Goal: Task Accomplishment & Management: Manage account settings

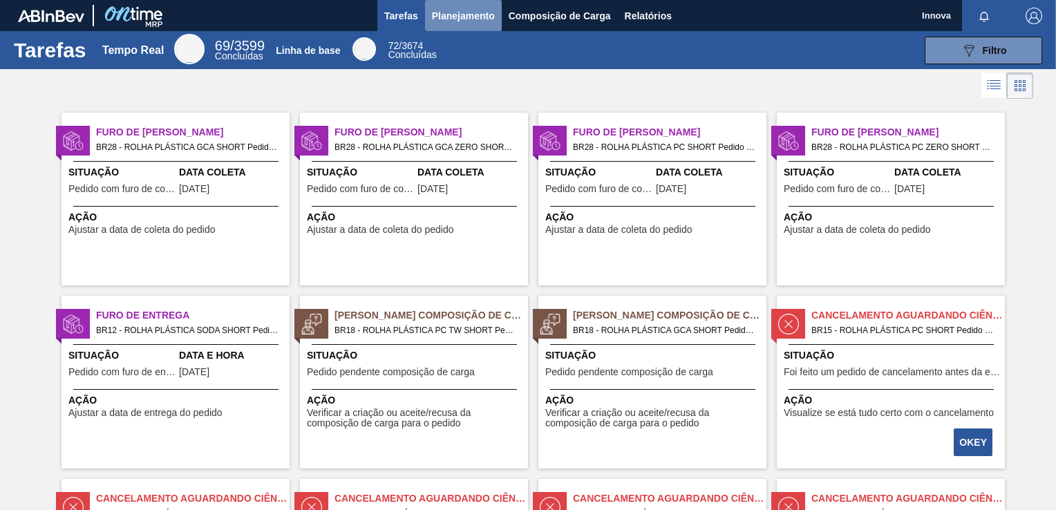
click at [456, 17] on span "Planejamento" at bounding box center [463, 16] width 63 height 17
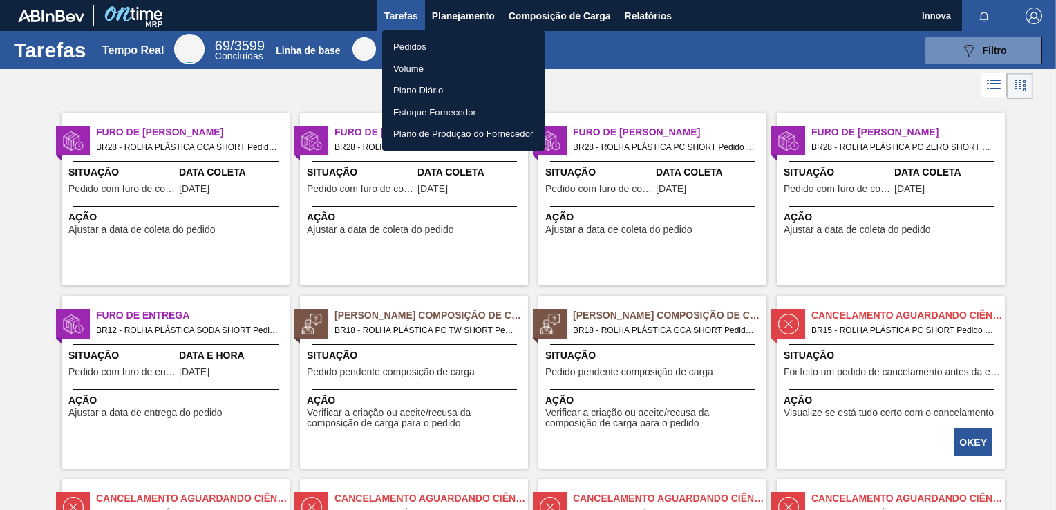
click at [413, 45] on li "Pedidos" at bounding box center [463, 47] width 162 height 22
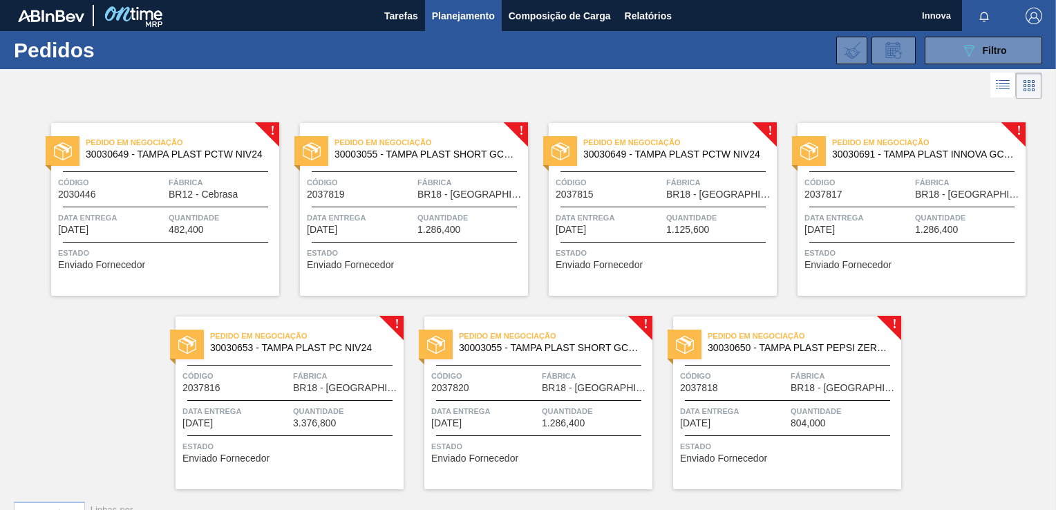
click at [182, 167] on div "Pedido em Negociação 30030649 - TAMPA PLAST PCTW NIV24 Código 2030446 Fábrica B…" at bounding box center [165, 209] width 228 height 173
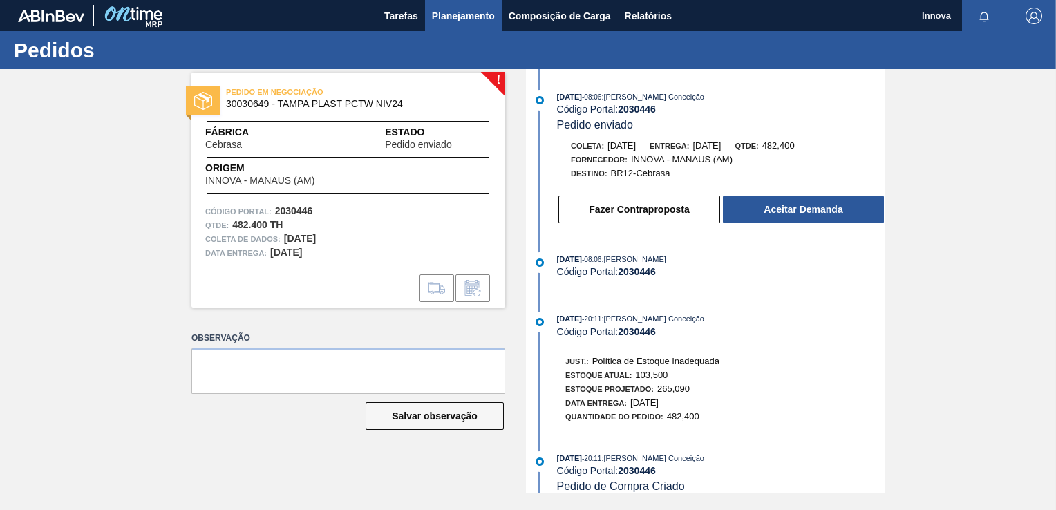
click at [440, 21] on span "Planejamento" at bounding box center [463, 16] width 63 height 17
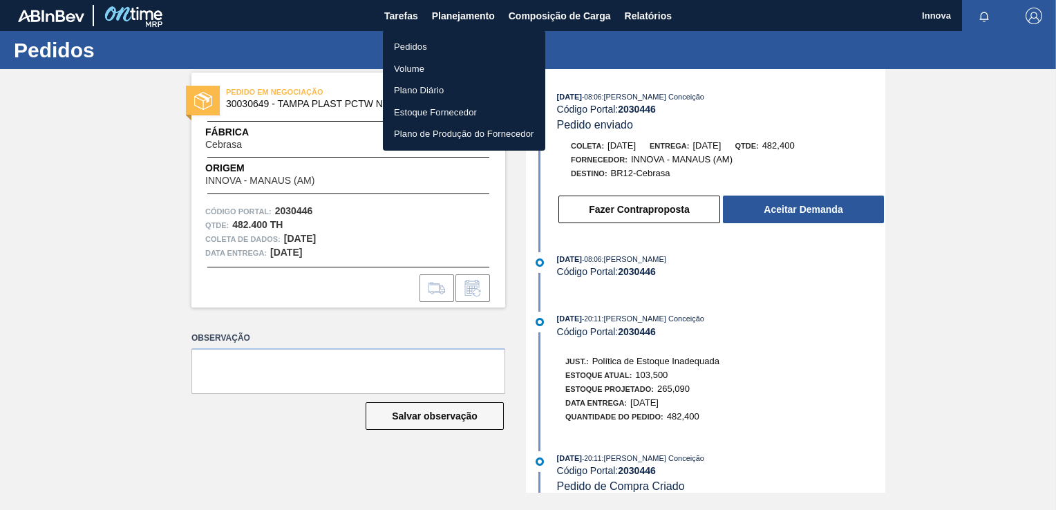
click at [413, 48] on li "Pedidos" at bounding box center [464, 47] width 162 height 22
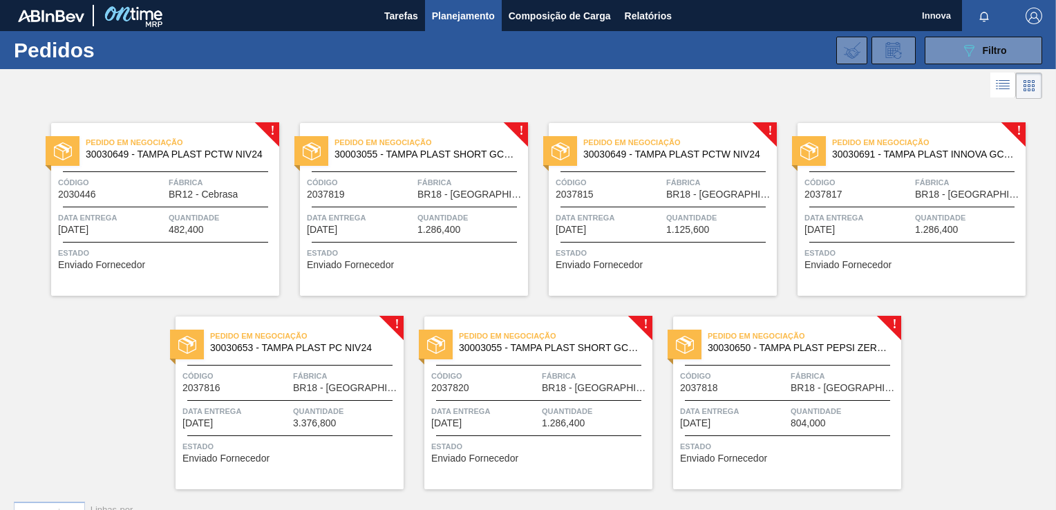
click at [610, 248] on span "Estado" at bounding box center [665, 253] width 218 height 14
click at [147, 327] on div "! Pedido em Negociação 30030649 - TAMPA PLAST PCTW NIV24 Código 2030446 Fábrica…" at bounding box center [528, 295] width 1056 height 387
click at [458, 199] on span "BR18 - [GEOGRAPHIC_DATA]" at bounding box center [470, 194] width 107 height 10
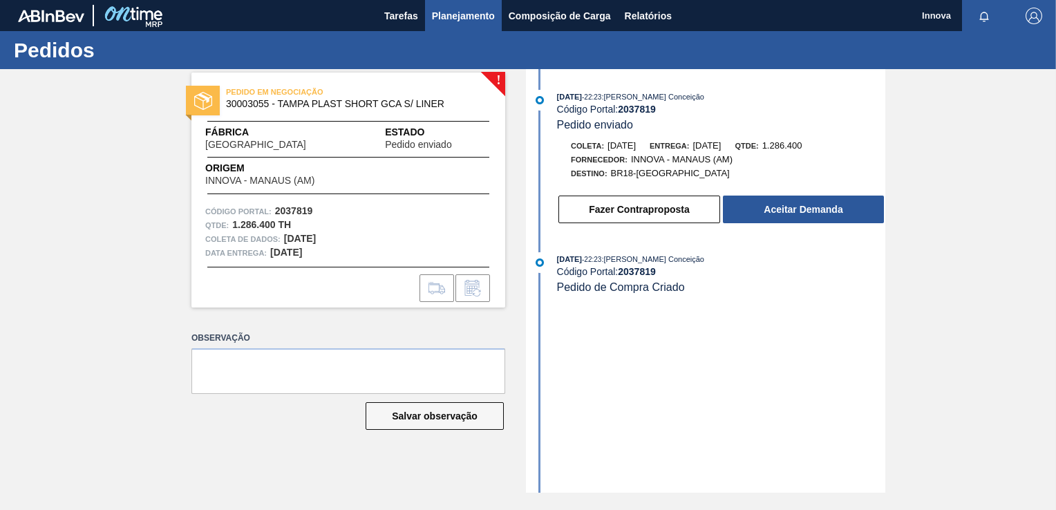
click at [475, 20] on span "Planejamento" at bounding box center [463, 16] width 63 height 17
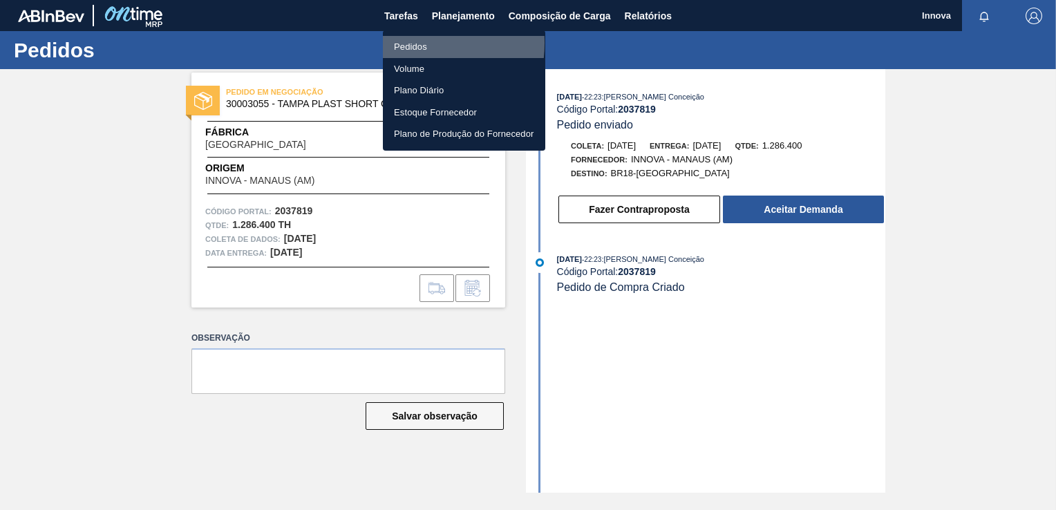
click at [404, 43] on li "Pedidos" at bounding box center [464, 47] width 162 height 22
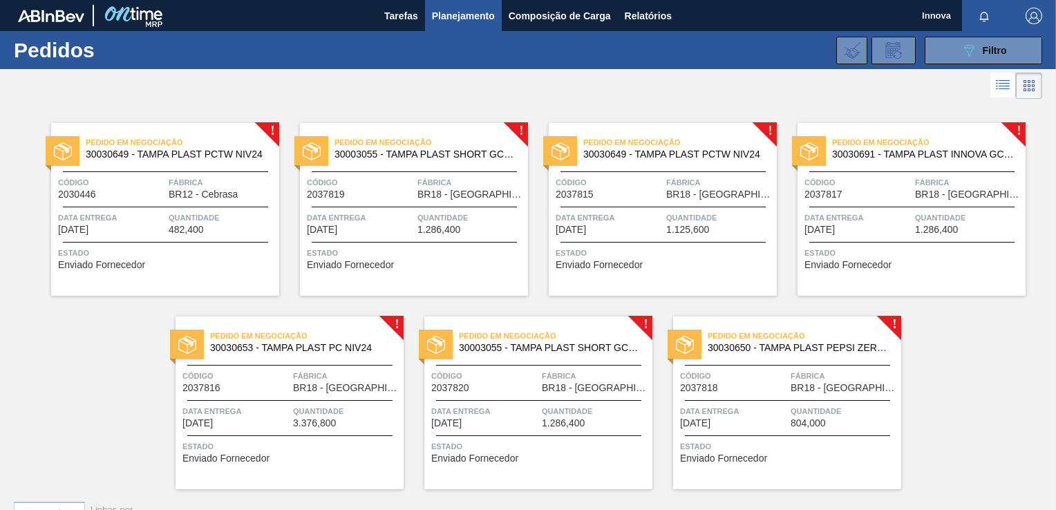
click at [189, 218] on span "Quantidade" at bounding box center [222, 218] width 107 height 14
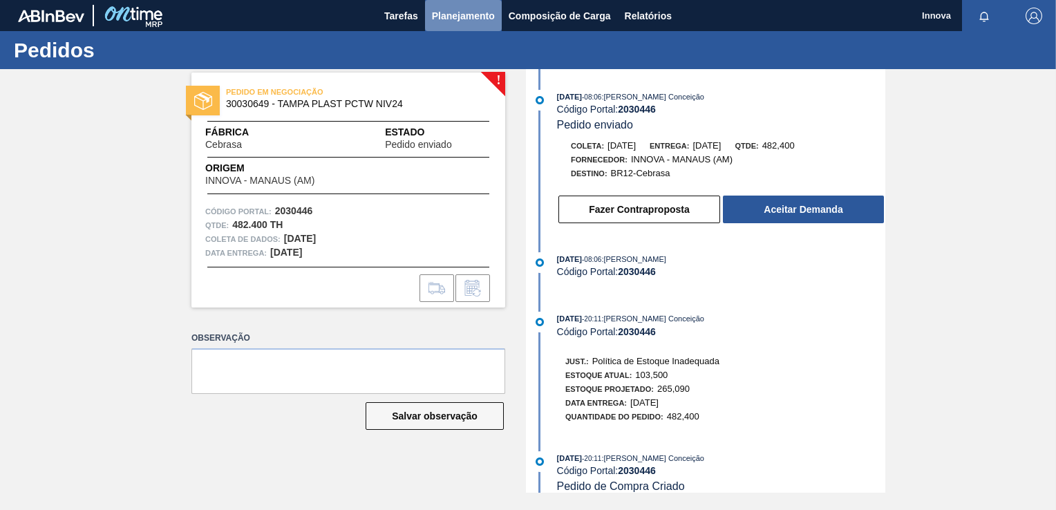
click at [449, 14] on span "Planejamento" at bounding box center [463, 16] width 63 height 17
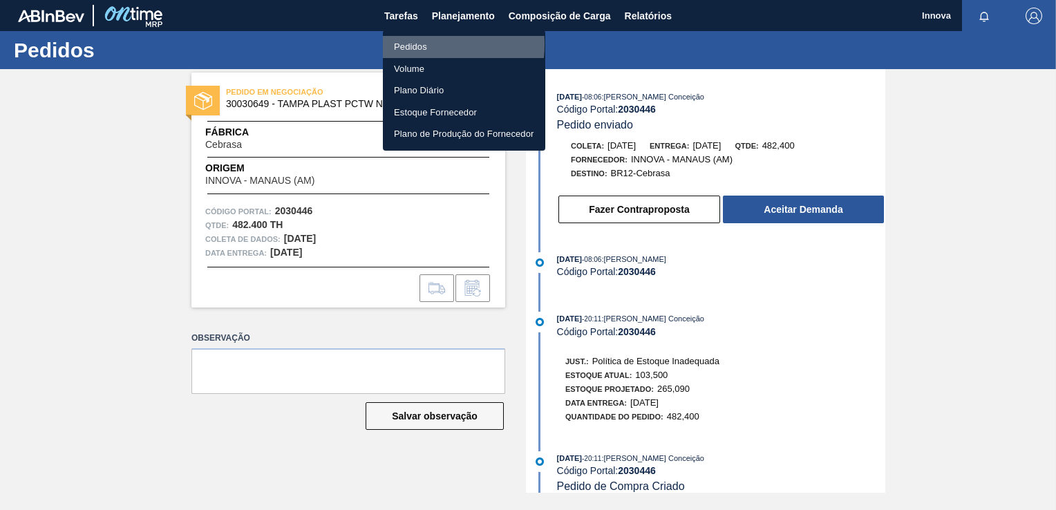
click at [412, 44] on li "Pedidos" at bounding box center [464, 47] width 162 height 22
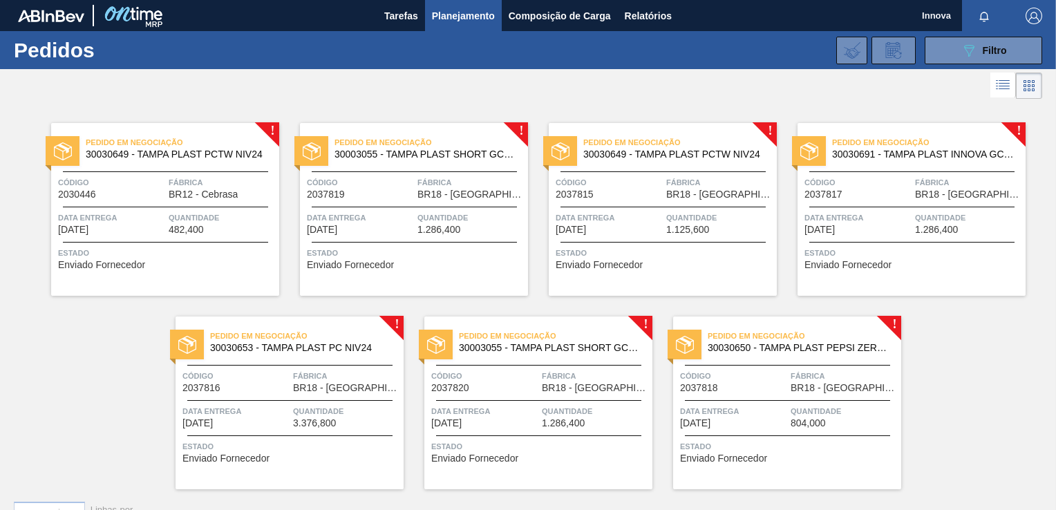
click at [898, 225] on div "Data entrega 12/11/2025" at bounding box center [857, 223] width 107 height 24
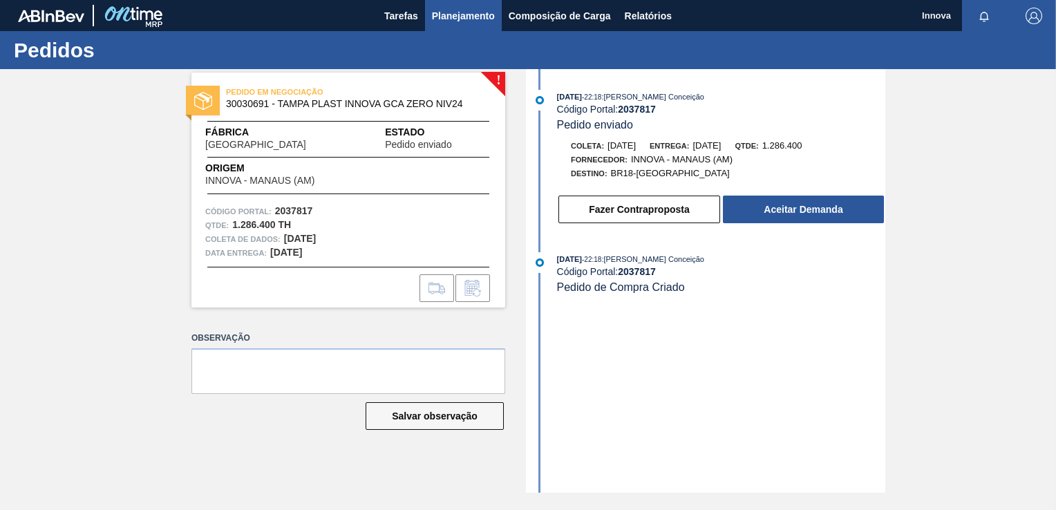
click at [451, 18] on span "Planejamento" at bounding box center [463, 16] width 63 height 17
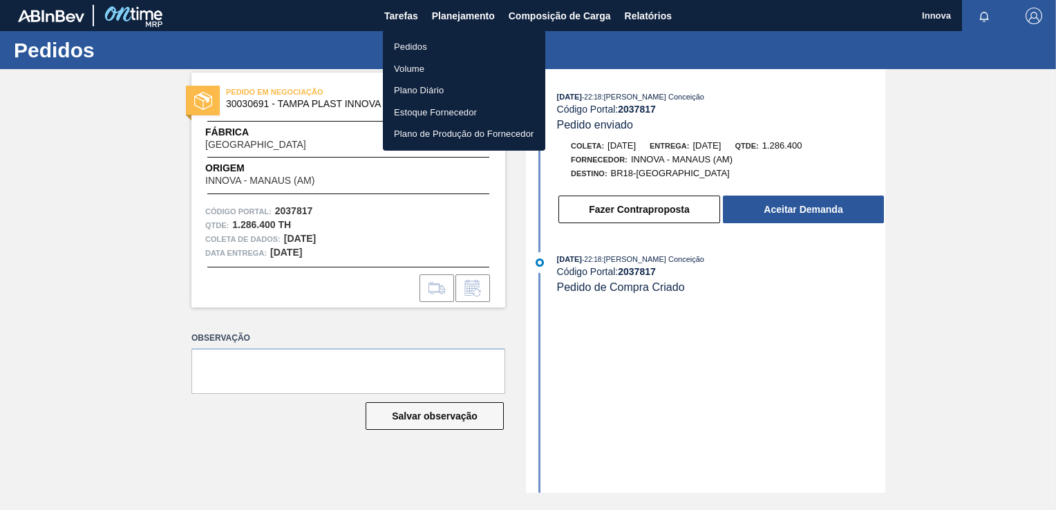
click at [397, 40] on li "Pedidos" at bounding box center [464, 47] width 162 height 22
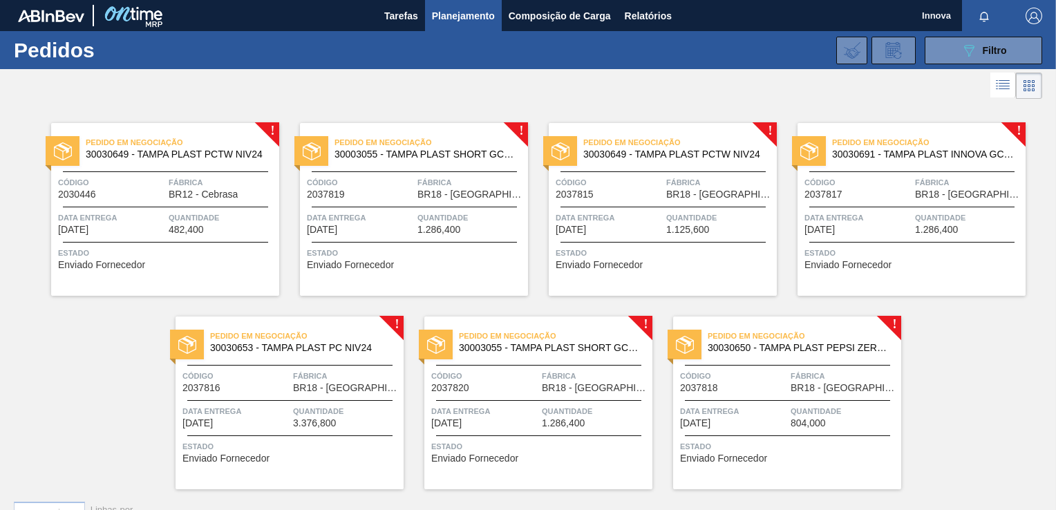
click at [565, 384] on span "BR18 - [GEOGRAPHIC_DATA]" at bounding box center [595, 388] width 107 height 10
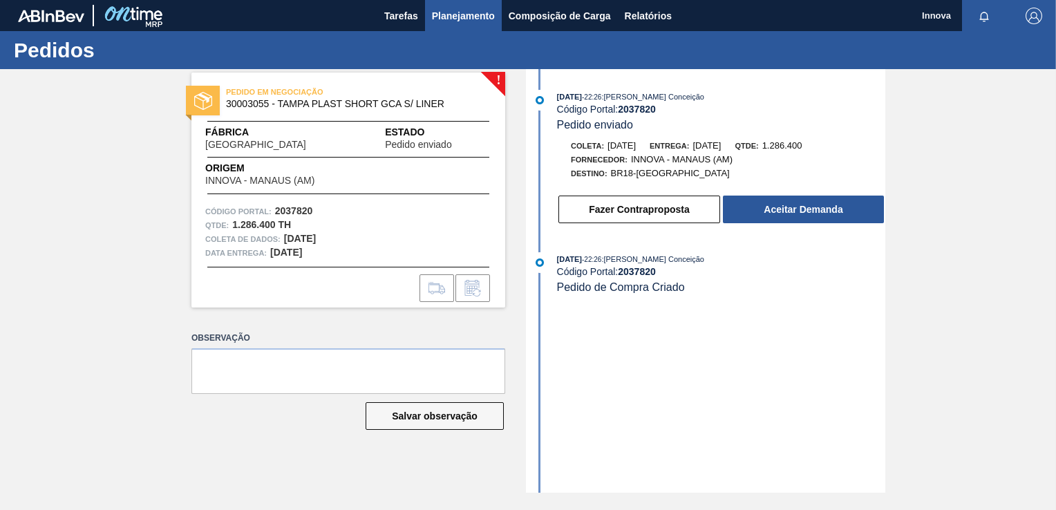
click at [466, 14] on span "Planejamento" at bounding box center [463, 16] width 63 height 17
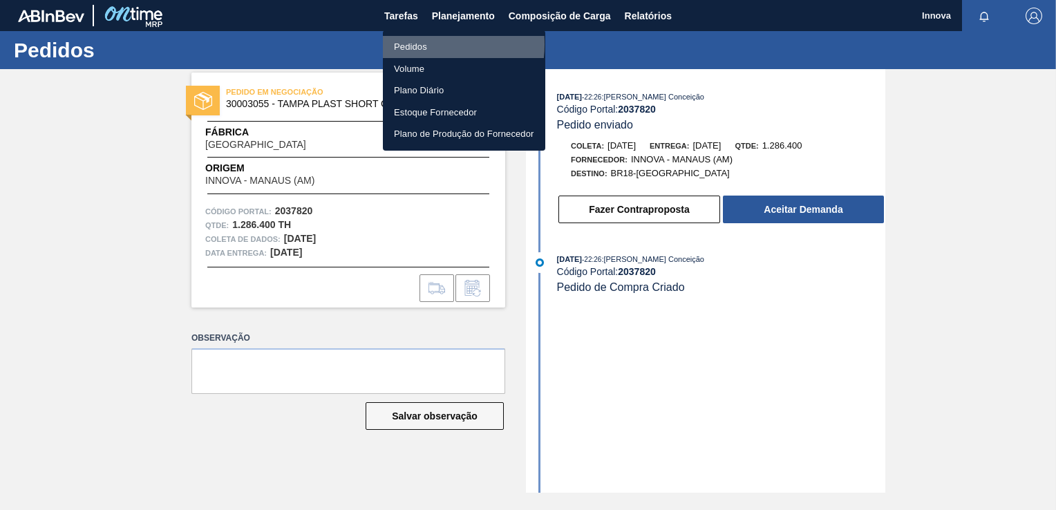
click at [417, 44] on li "Pedidos" at bounding box center [464, 47] width 162 height 22
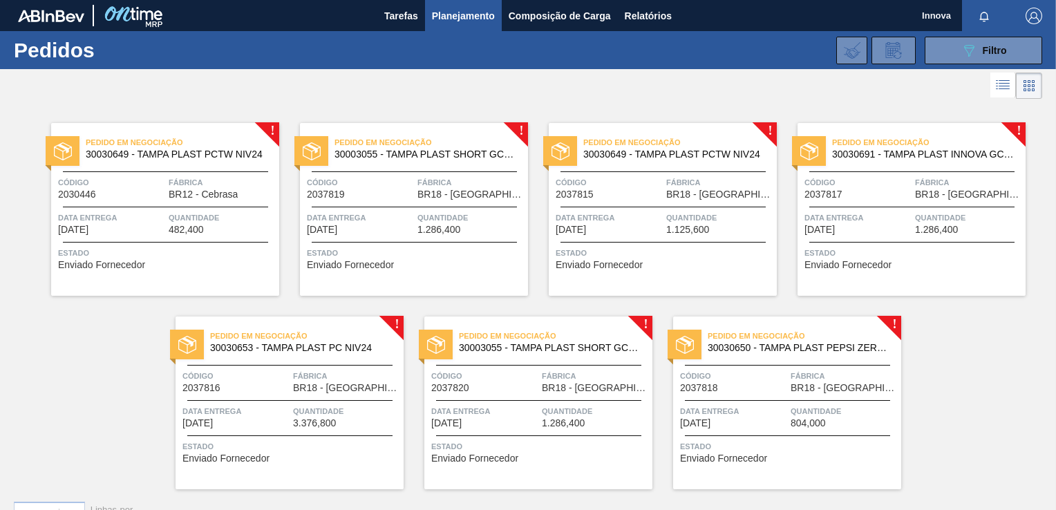
click at [842, 400] on div at bounding box center [787, 400] width 205 height 1
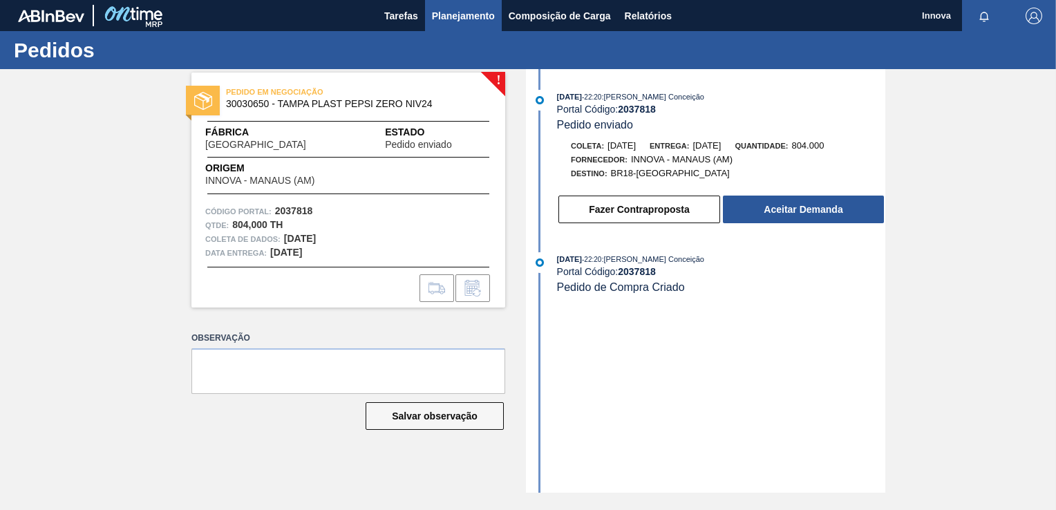
click at [475, 21] on span "Planejamento" at bounding box center [463, 16] width 63 height 17
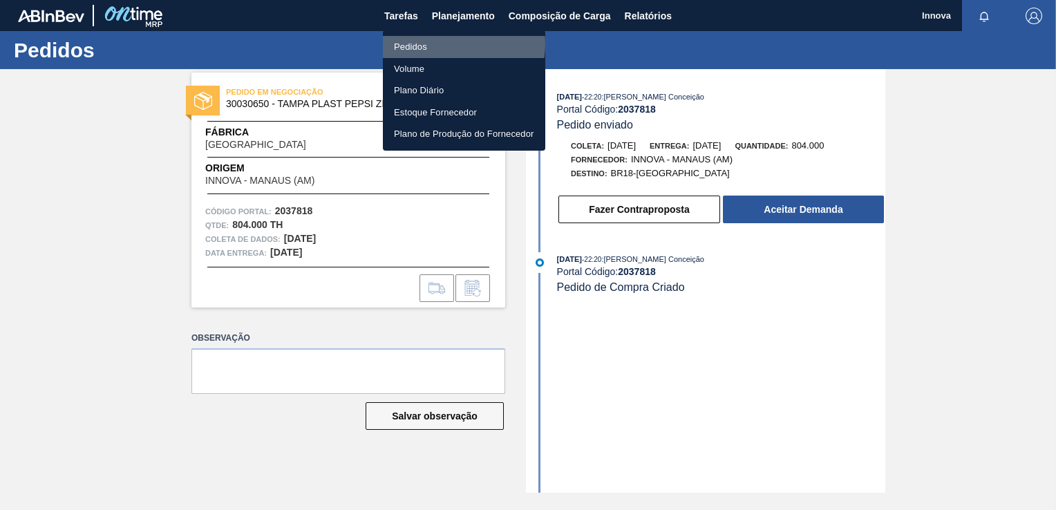
click at [434, 44] on li "Pedidos" at bounding box center [464, 47] width 162 height 22
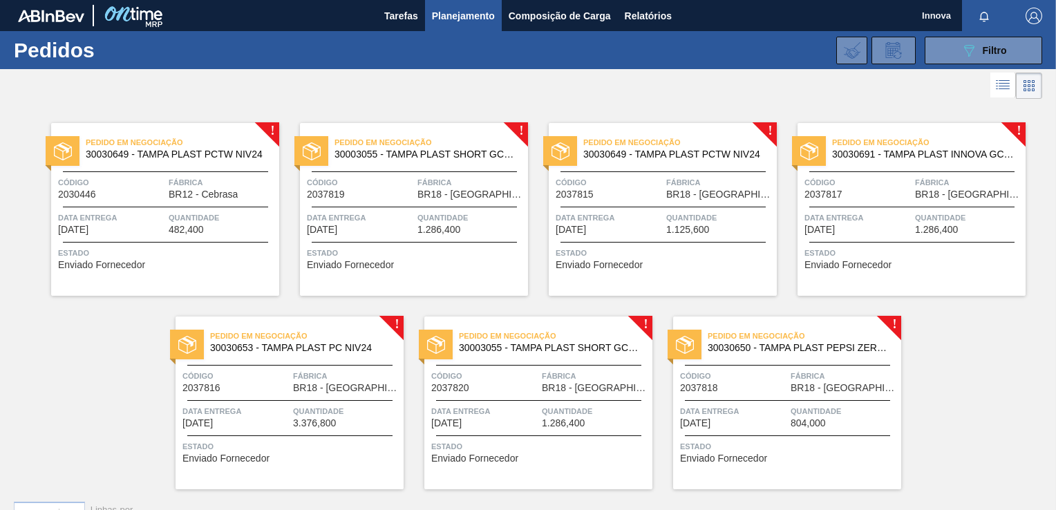
click at [252, 382] on span "Código" at bounding box center [235, 376] width 107 height 14
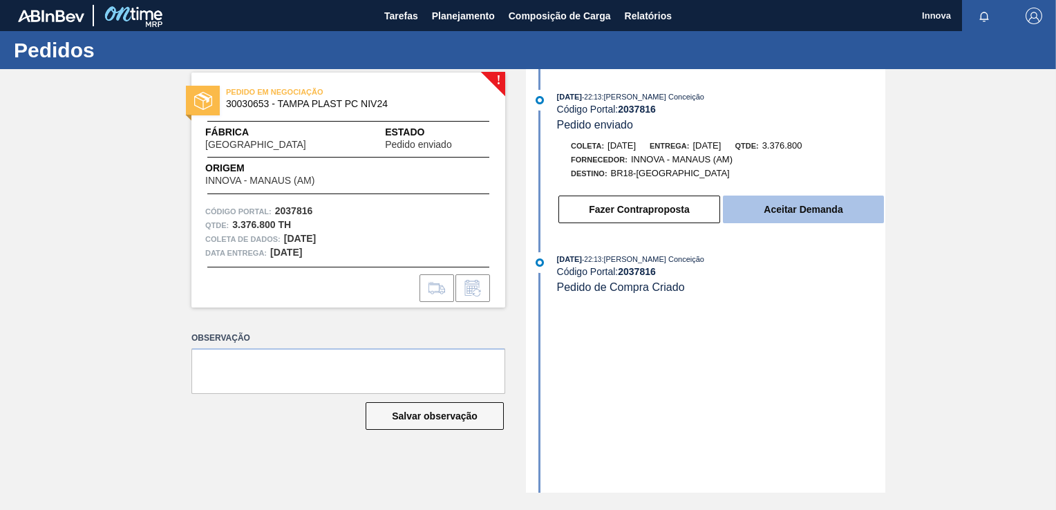
click at [807, 209] on button "Aceitar Demanda" at bounding box center [803, 210] width 161 height 28
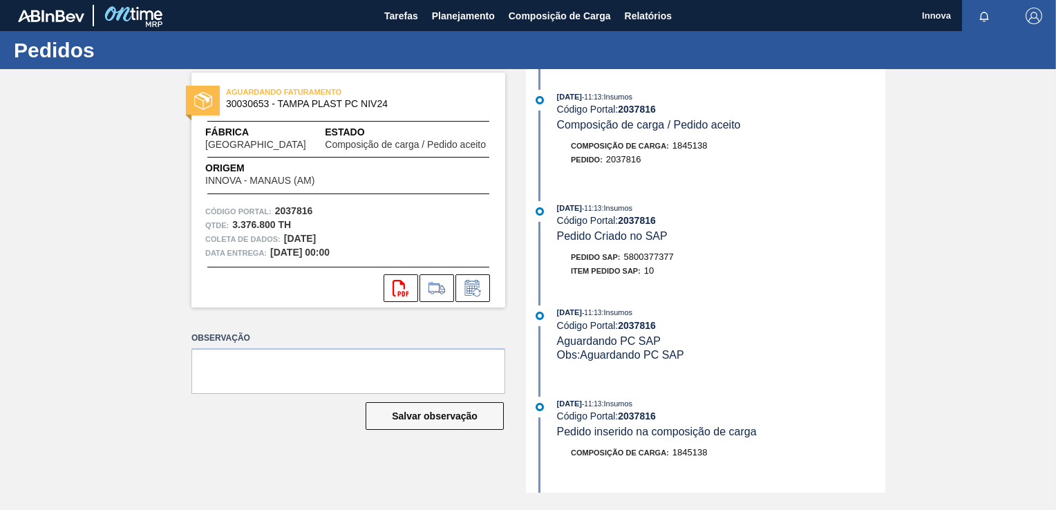
click at [636, 255] on span "5800377377" at bounding box center [649, 257] width 50 height 10
copy span "5800377377"
click at [645, 220] on strong "2037816" at bounding box center [637, 220] width 38 height 11
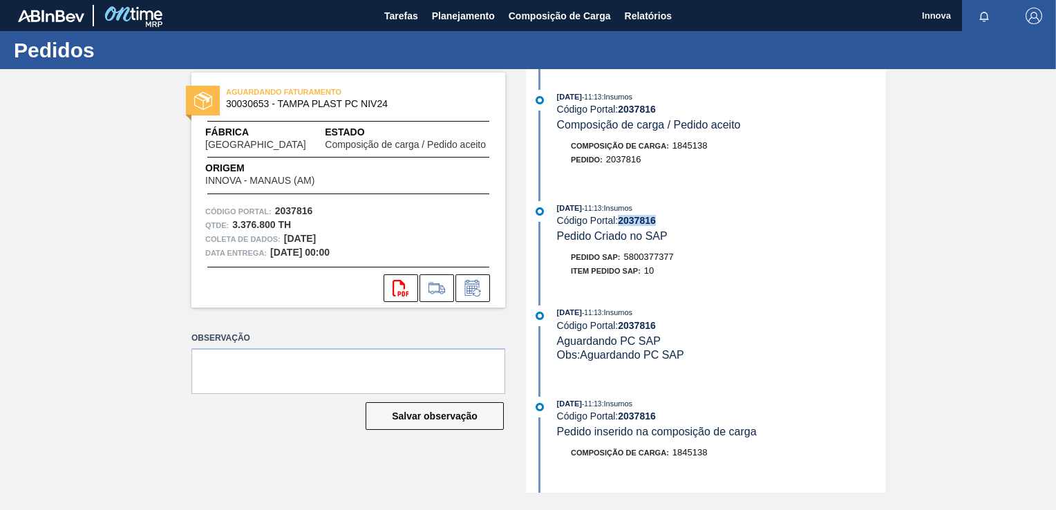
copy strong "2037816"
click at [456, 15] on span "Planejamento" at bounding box center [463, 16] width 63 height 17
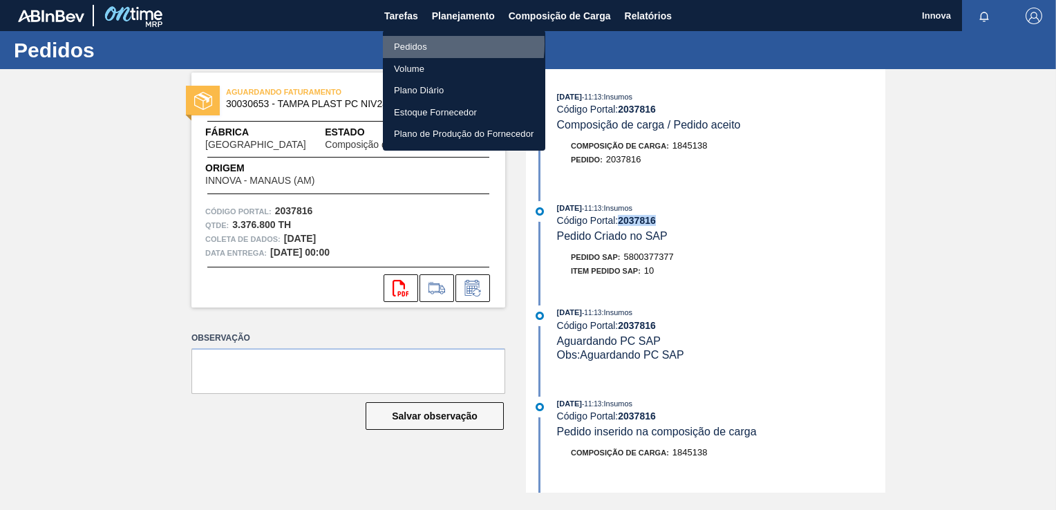
click at [413, 44] on li "Pedidos" at bounding box center [464, 47] width 162 height 22
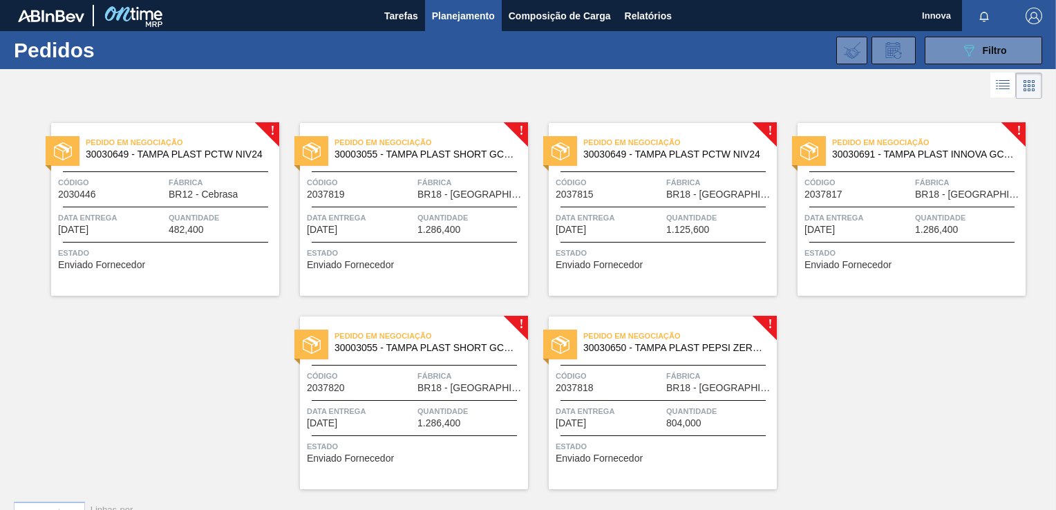
click at [890, 181] on span "Código" at bounding box center [857, 183] width 107 height 14
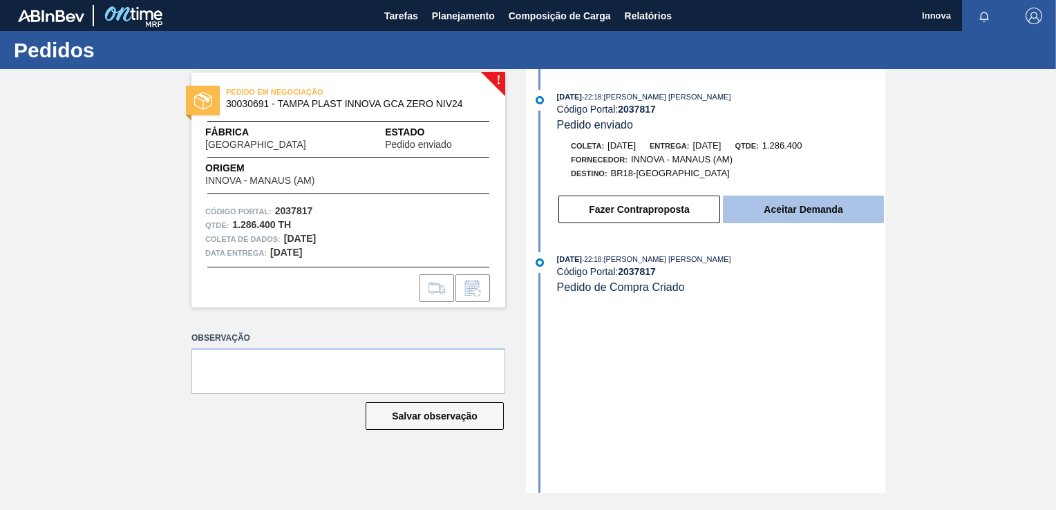
click at [784, 207] on button "Aceitar Demanda" at bounding box center [803, 210] width 161 height 28
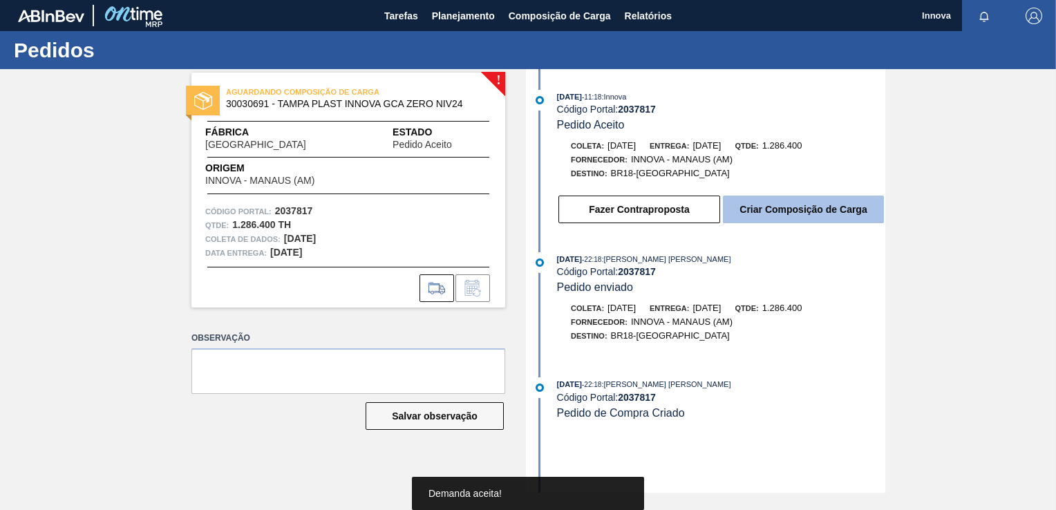
click at [789, 211] on button "Criar Composição de Carga" at bounding box center [803, 210] width 161 height 28
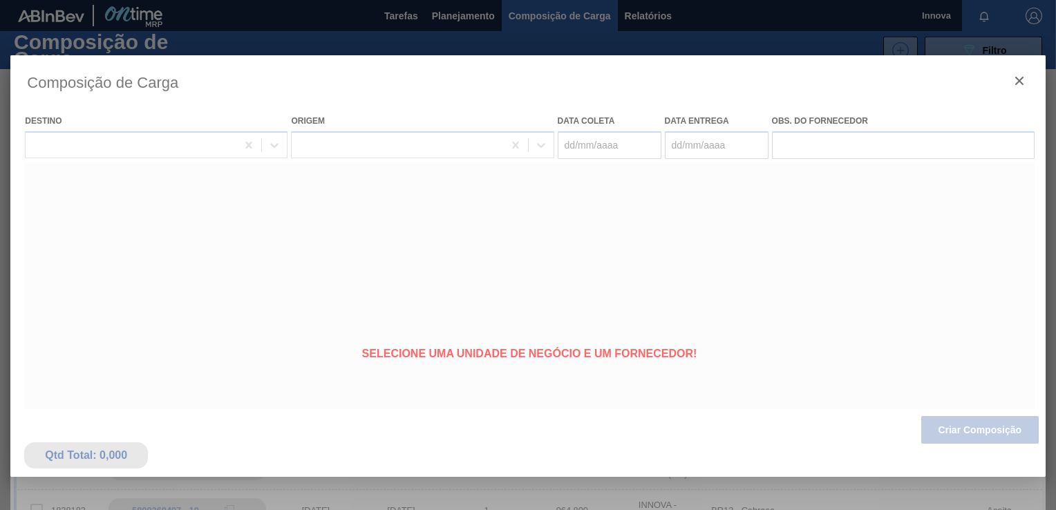
type coleta "[DATE]"
type entrega "[DATE]"
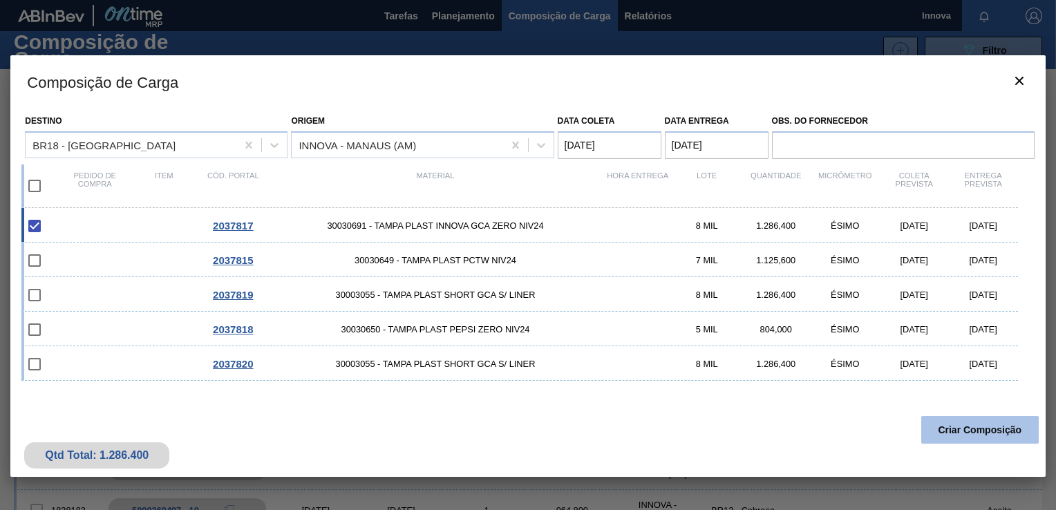
click at [947, 430] on button "Criar Composição" at bounding box center [979, 430] width 117 height 28
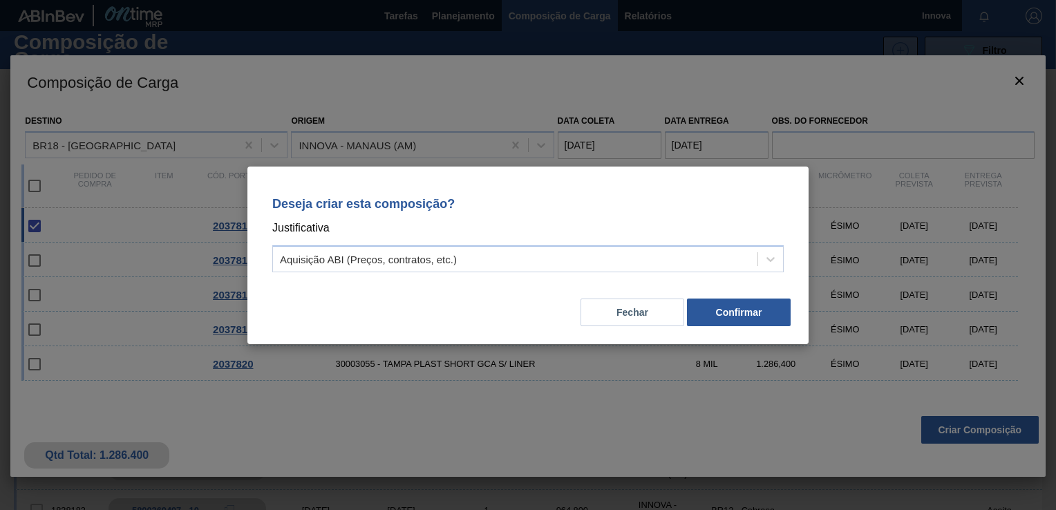
click at [778, 328] on div "Deseja criar esta composição? Justificativa Aquisição ABI (Preços, contratos, e…" at bounding box center [527, 256] width 561 height 178
click at [775, 320] on button "Confirmar" at bounding box center [739, 313] width 104 height 28
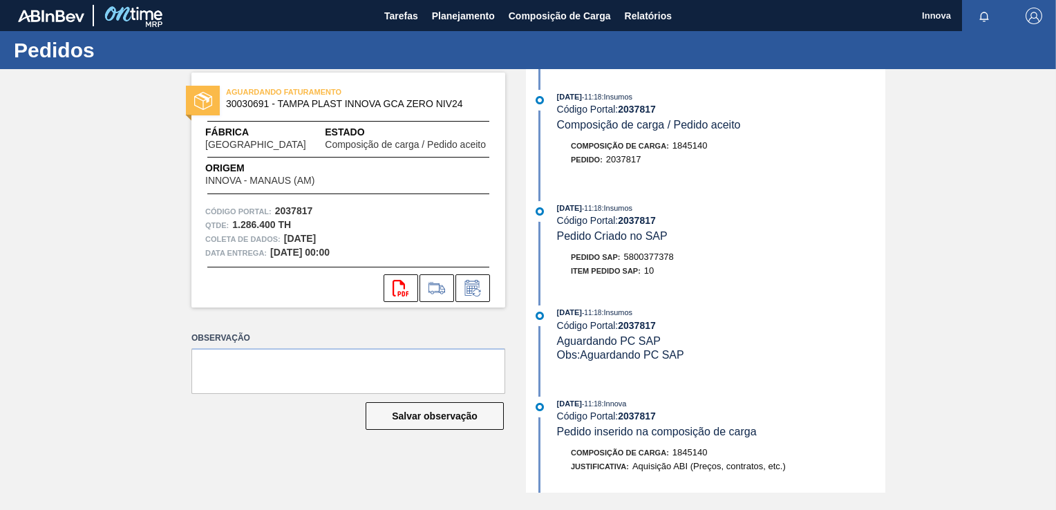
click at [645, 256] on span "5800377378" at bounding box center [649, 257] width 50 height 10
copy span "5800377378"
click at [641, 225] on strong "2037817" at bounding box center [637, 220] width 38 height 11
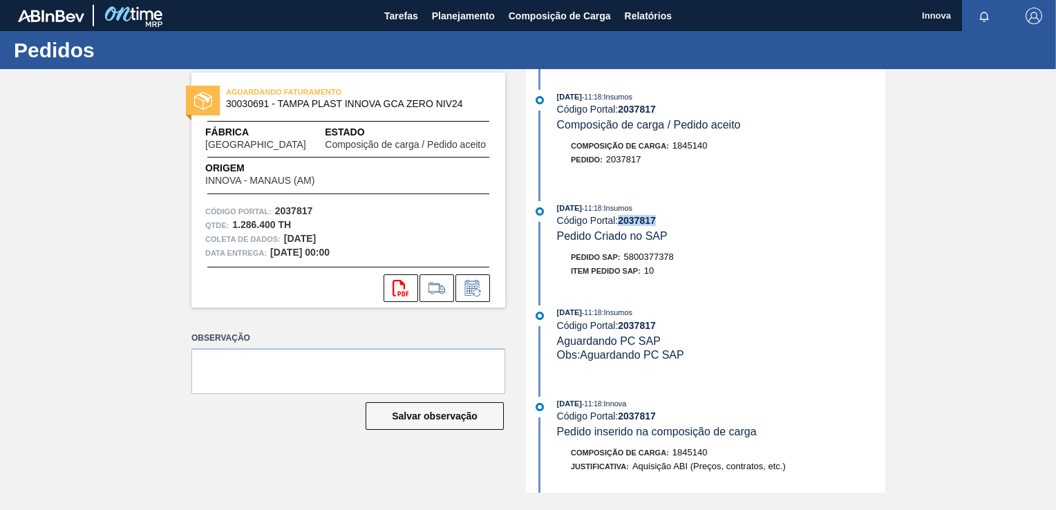
copy strong "2037817"
click at [459, 15] on span "Planejamento" at bounding box center [463, 16] width 63 height 17
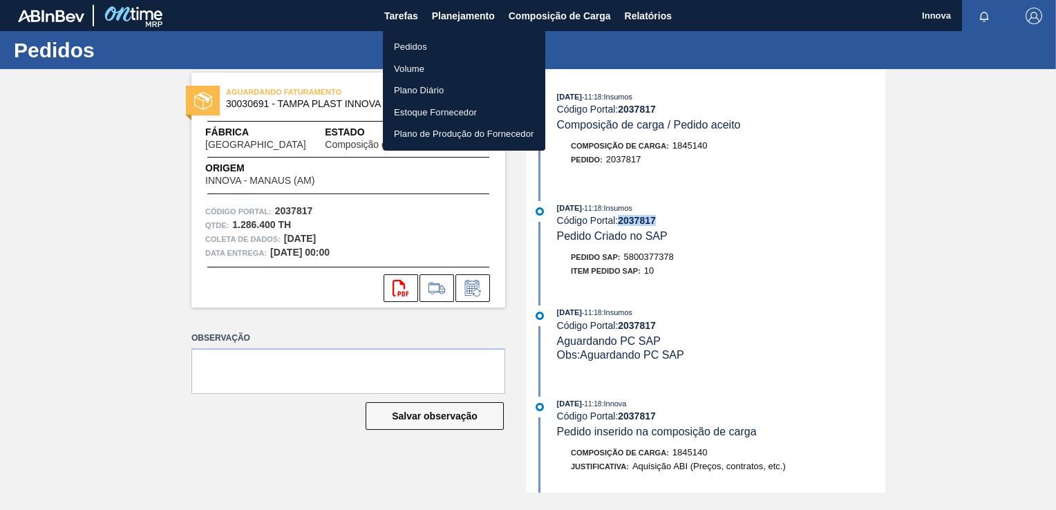
click at [416, 44] on li "Pedidos" at bounding box center [464, 47] width 162 height 22
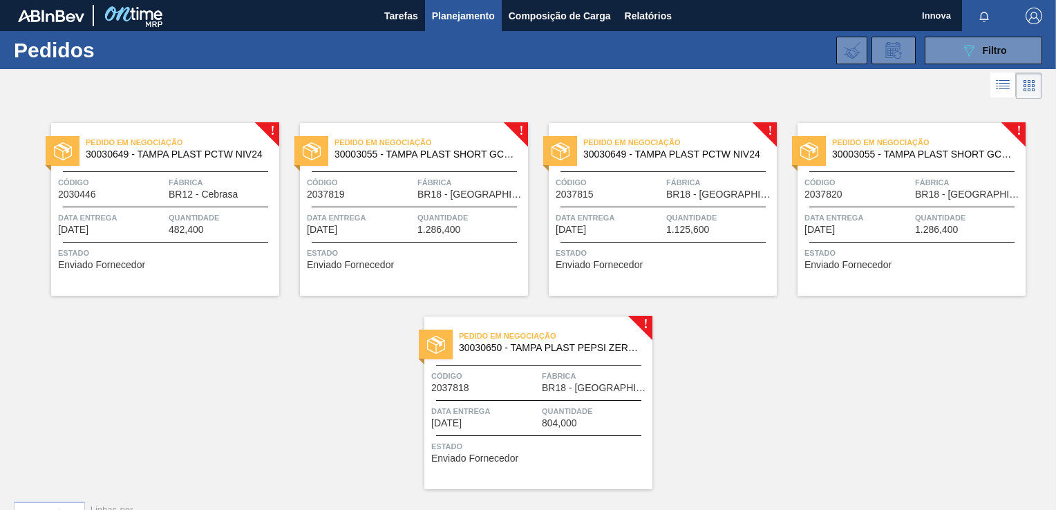
click at [897, 234] on div "Data entrega 17/11/2025" at bounding box center [857, 223] width 107 height 24
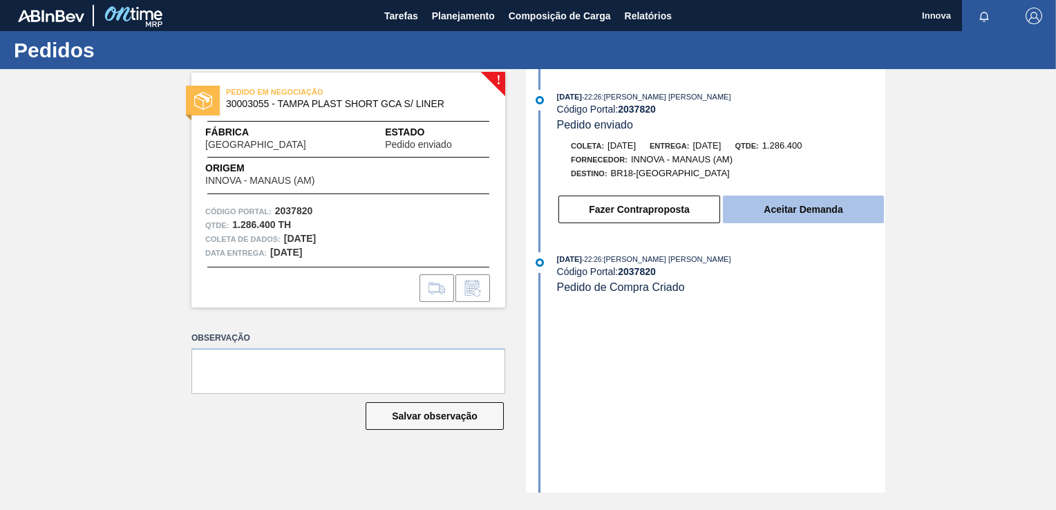
click at [788, 217] on button "Aceitar Demanda" at bounding box center [803, 210] width 161 height 28
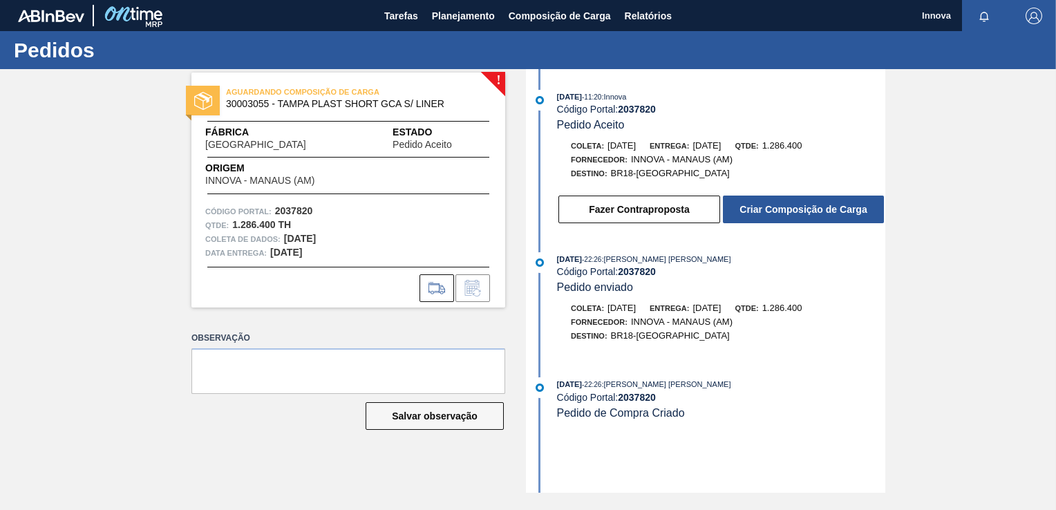
click at [802, 215] on button "Criar Composição de Carga" at bounding box center [803, 210] width 161 height 28
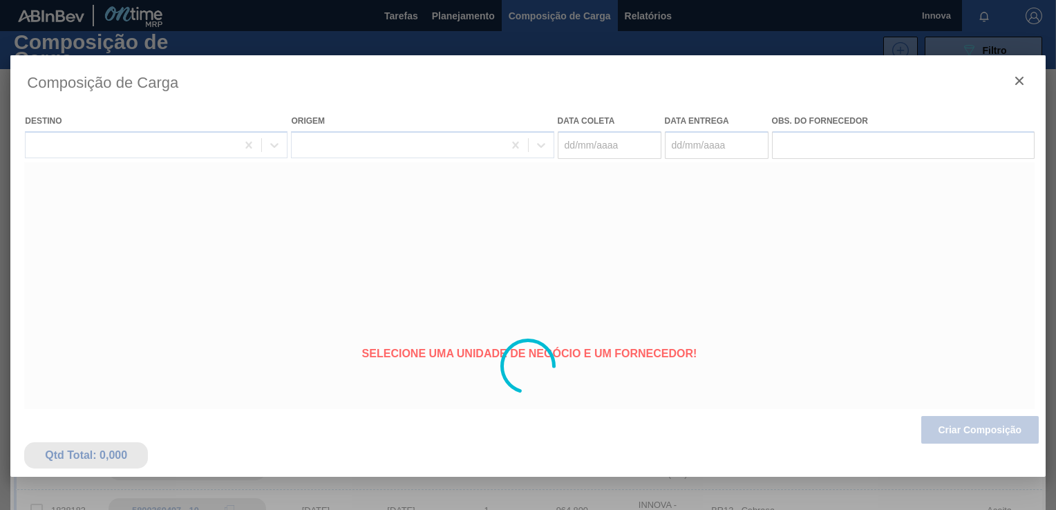
type coleta "[DATE]"
type entrega "[DATE]"
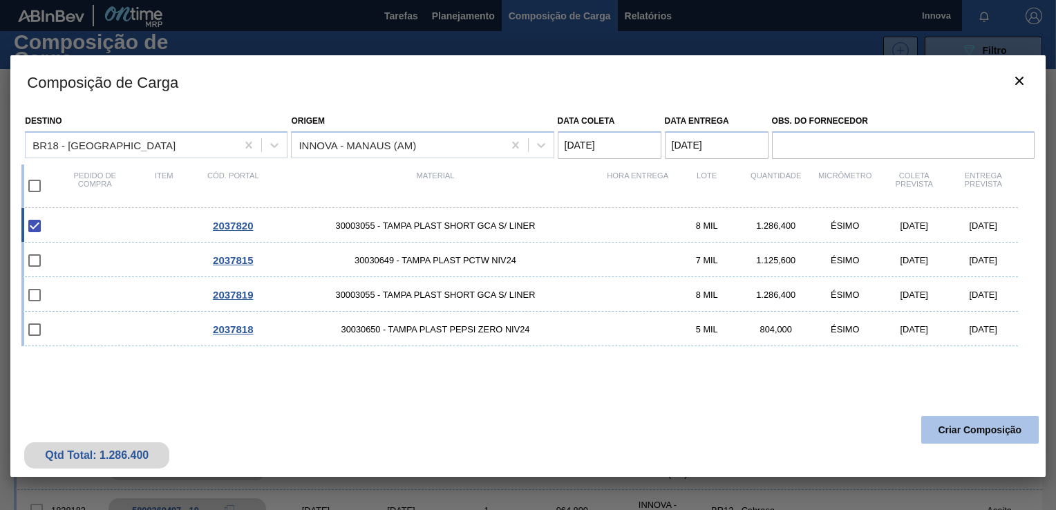
click at [957, 435] on button "Criar Composição" at bounding box center [979, 430] width 117 height 28
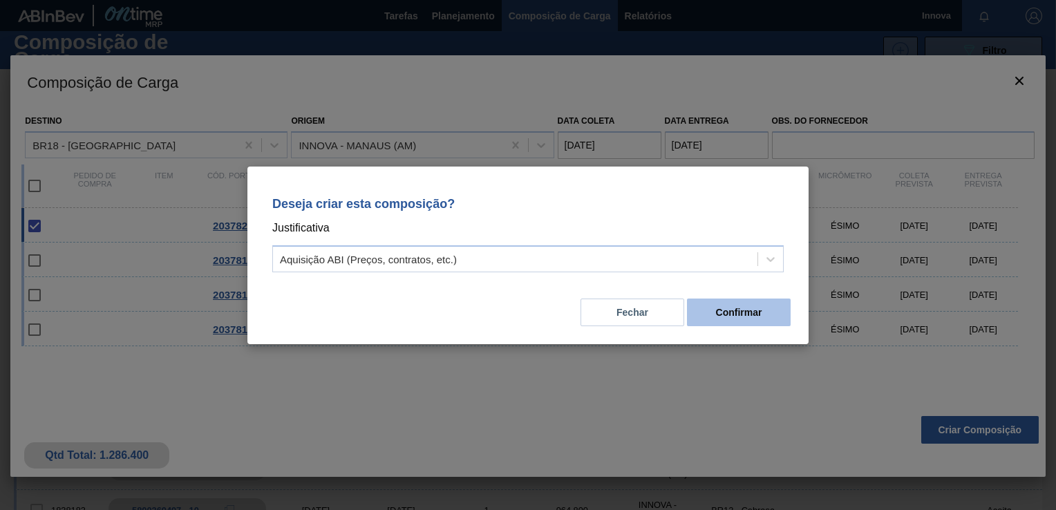
click at [776, 316] on button "Confirmar" at bounding box center [739, 313] width 104 height 28
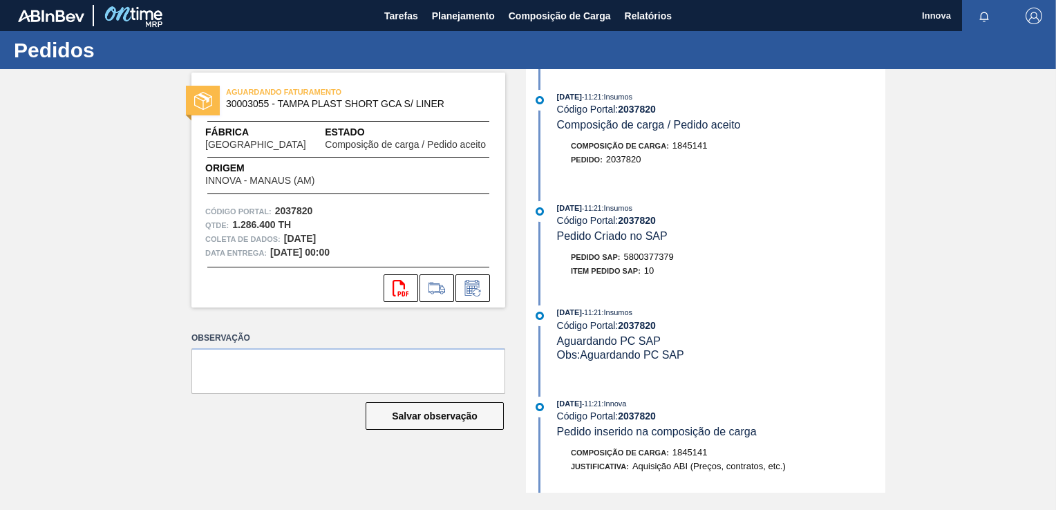
click at [652, 261] on span "5800377379" at bounding box center [649, 257] width 50 height 10
copy span "5800377379"
click at [633, 219] on strong "2037820" at bounding box center [637, 220] width 38 height 11
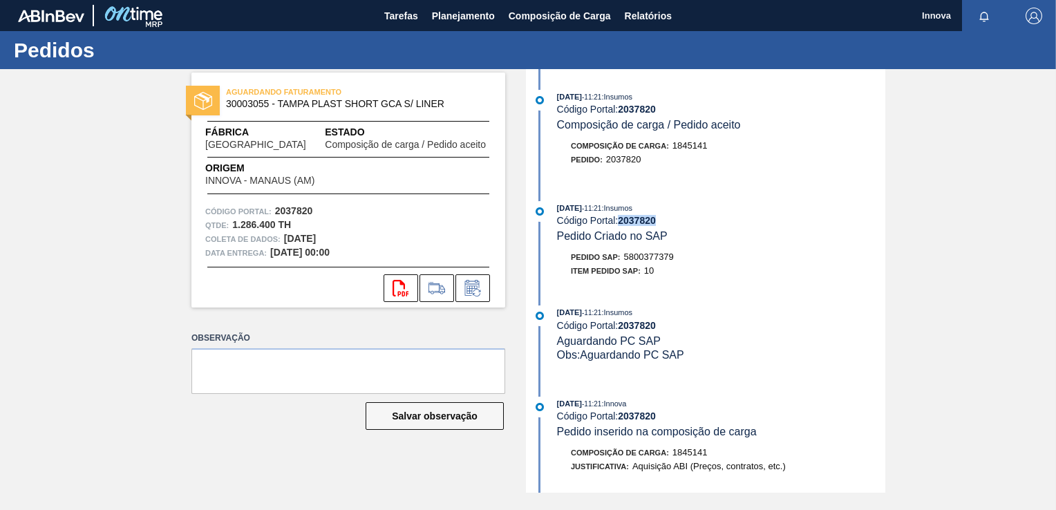
copy strong "2037820"
click at [823, 243] on div "[DATE] 11:21 : Insumos Código Portal: 2037820 Pedido Criado no SAP" at bounding box center [721, 222] width 328 height 42
click at [444, 12] on span "Planejamento" at bounding box center [463, 16] width 63 height 17
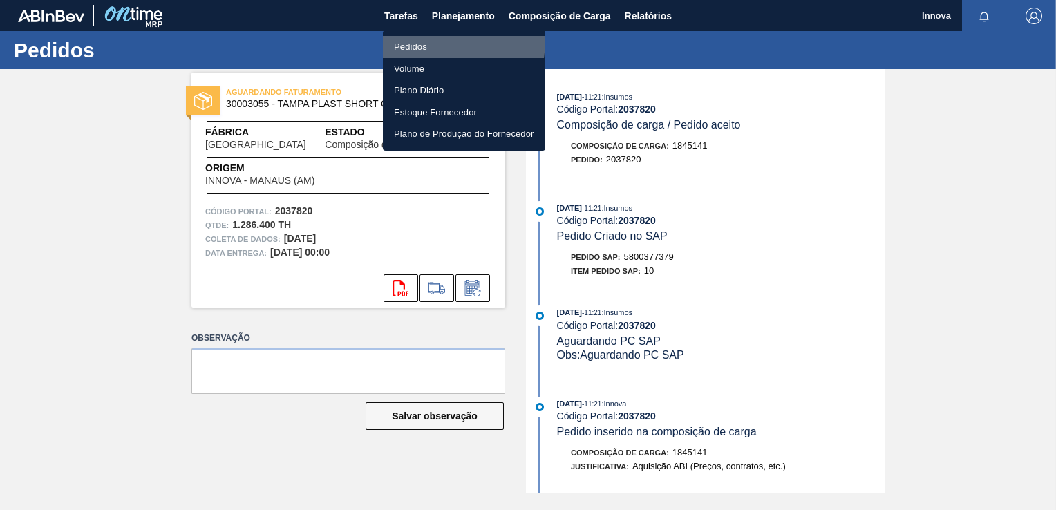
click at [420, 40] on li "Pedidos" at bounding box center [464, 47] width 162 height 22
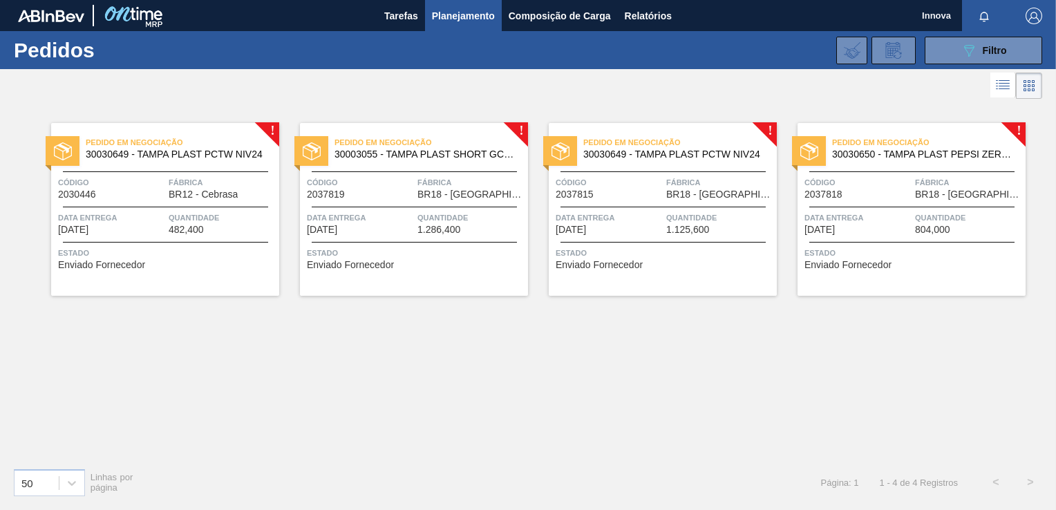
click at [855, 207] on div at bounding box center [911, 207] width 205 height 1
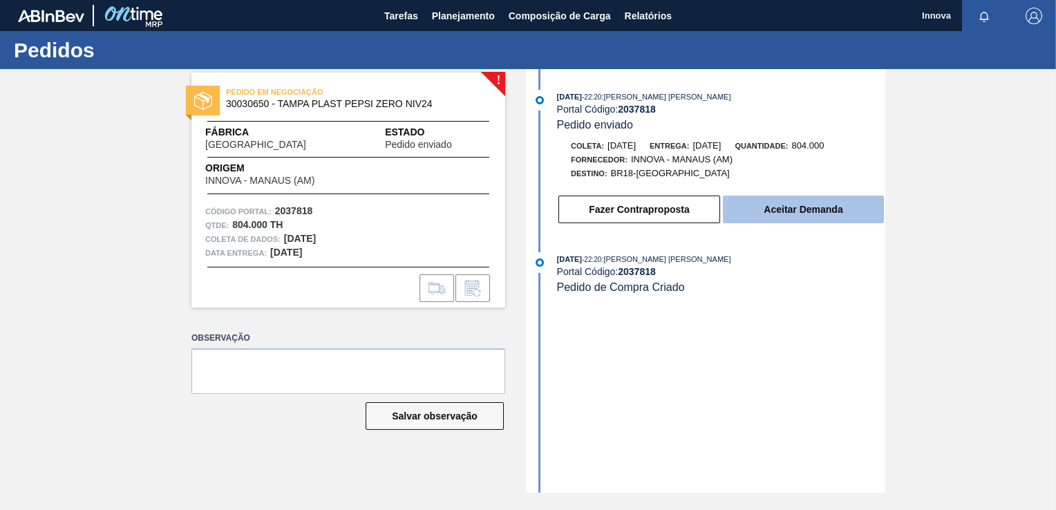
click at [751, 217] on button "Aceitar Demanda" at bounding box center [803, 210] width 161 height 28
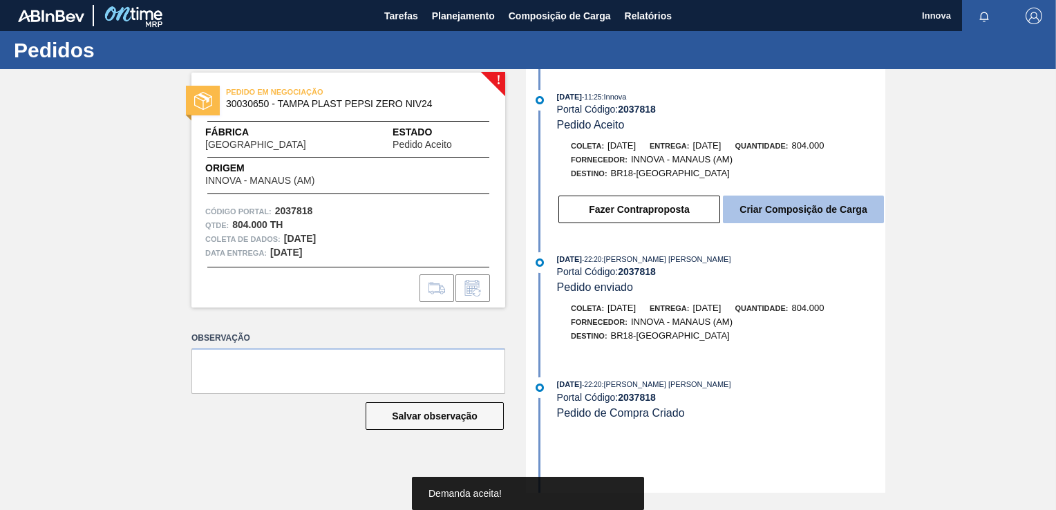
click at [774, 214] on button "Criar Composição de Carga" at bounding box center [803, 210] width 161 height 28
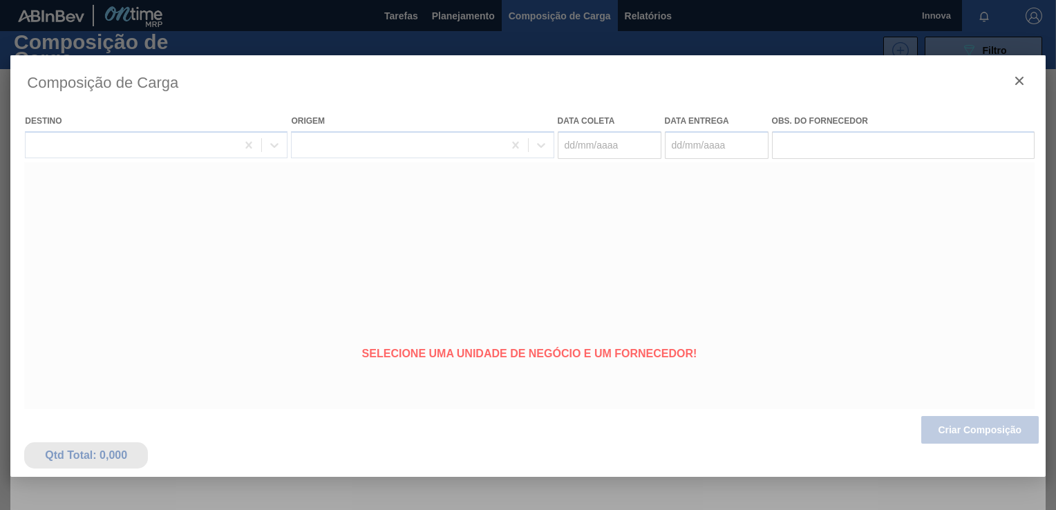
type coleta "[DATE]"
type entrega "[DATE]"
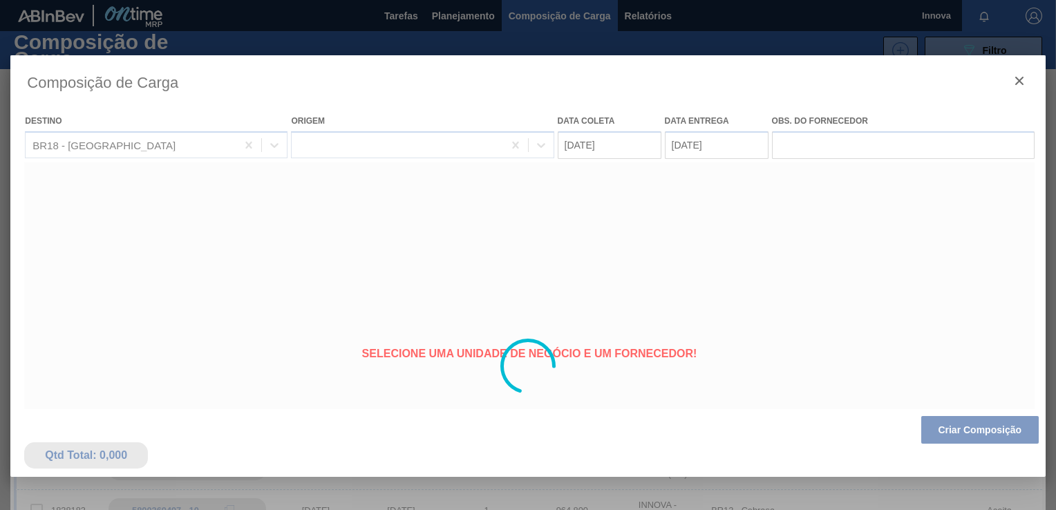
click at [971, 434] on div at bounding box center [527, 366] width 1034 height 622
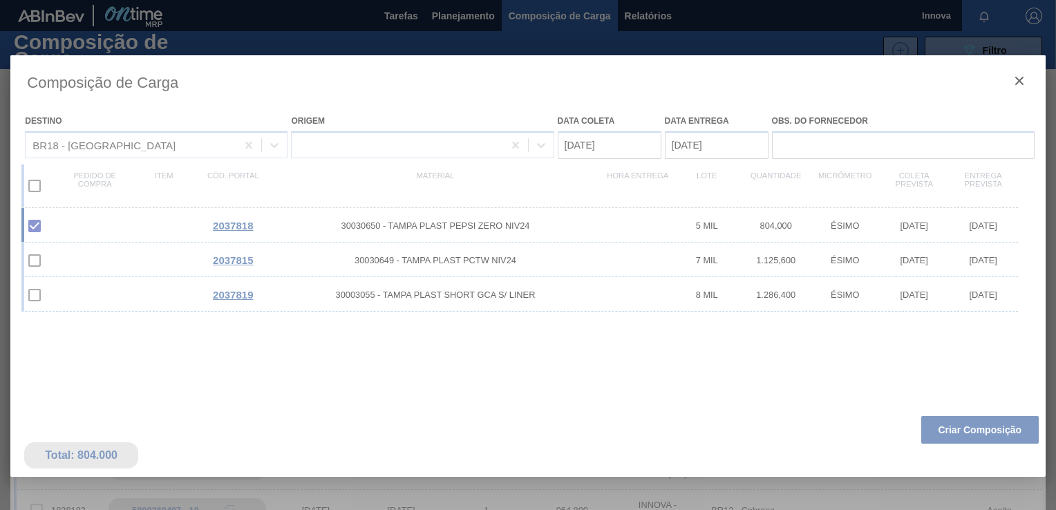
click at [975, 424] on div at bounding box center [527, 366] width 1034 height 622
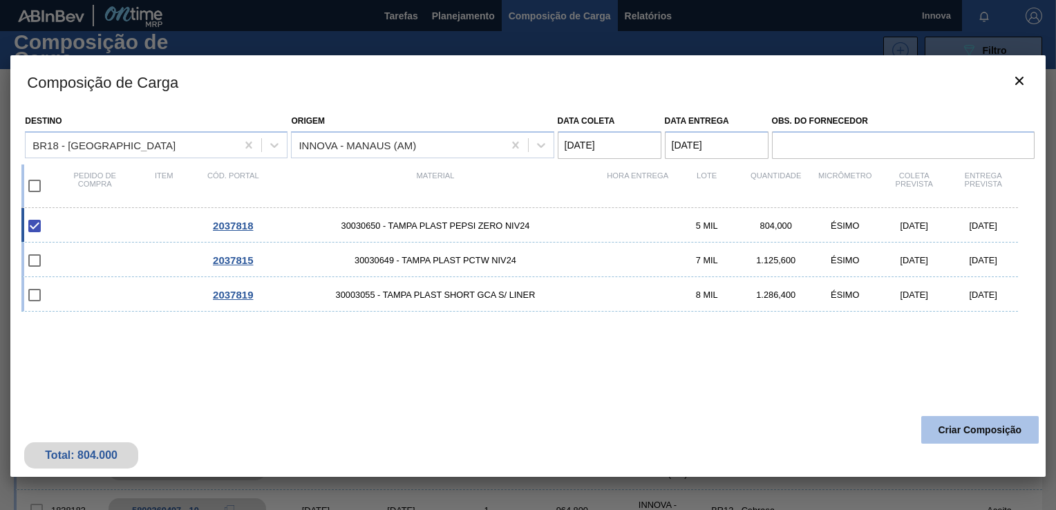
click at [974, 427] on button "Criar Composição" at bounding box center [979, 430] width 117 height 28
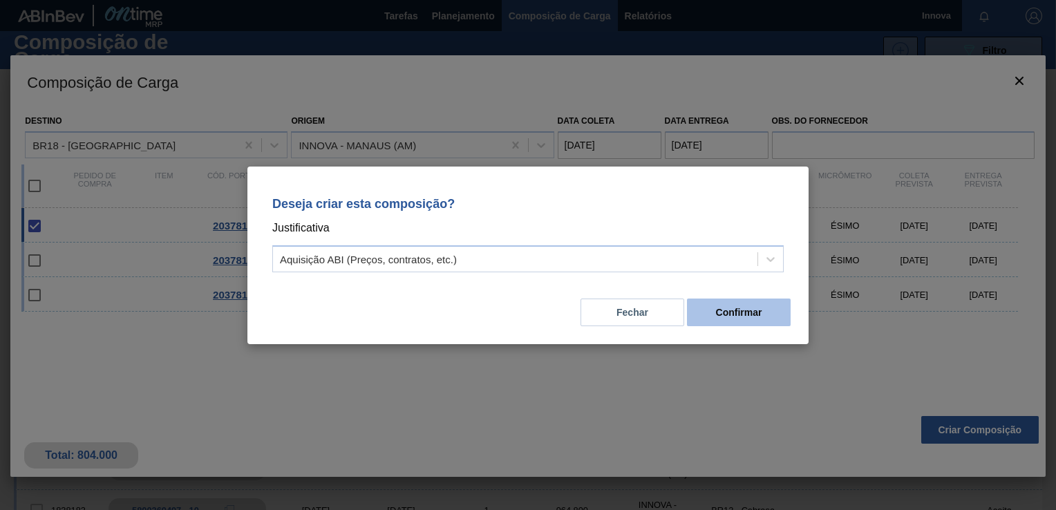
click at [716, 307] on button "Confirmar" at bounding box center [739, 313] width 104 height 28
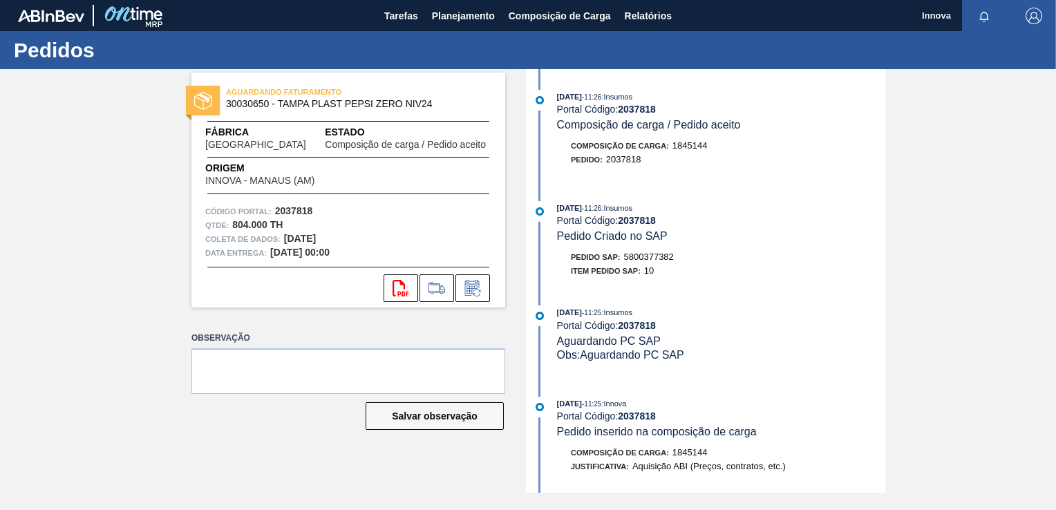
click at [659, 256] on span "5800377382" at bounding box center [649, 257] width 50 height 10
copy span "5800377382"
click at [633, 220] on strong "2037818" at bounding box center [637, 220] width 38 height 11
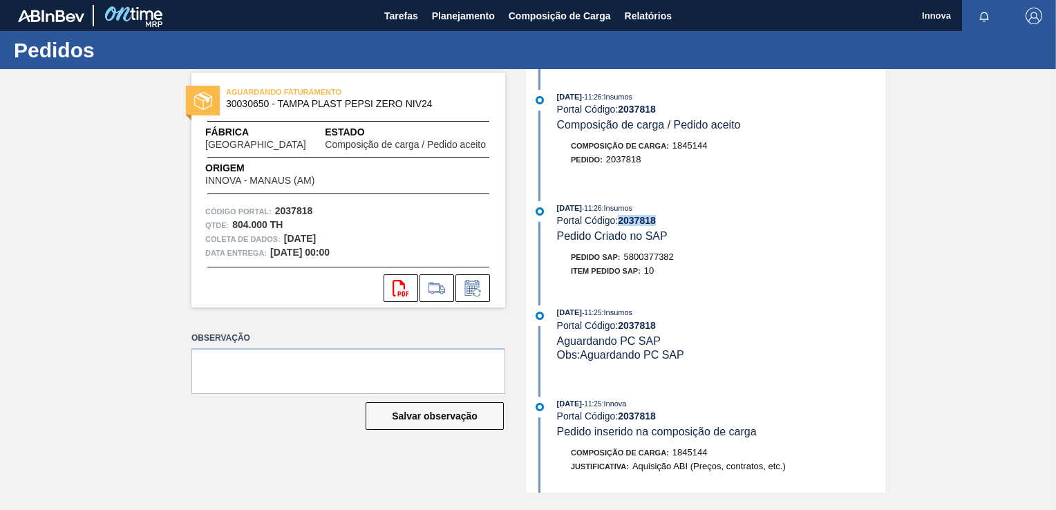
copy strong "2037818"
click at [455, 12] on span "Planejamento" at bounding box center [463, 16] width 63 height 17
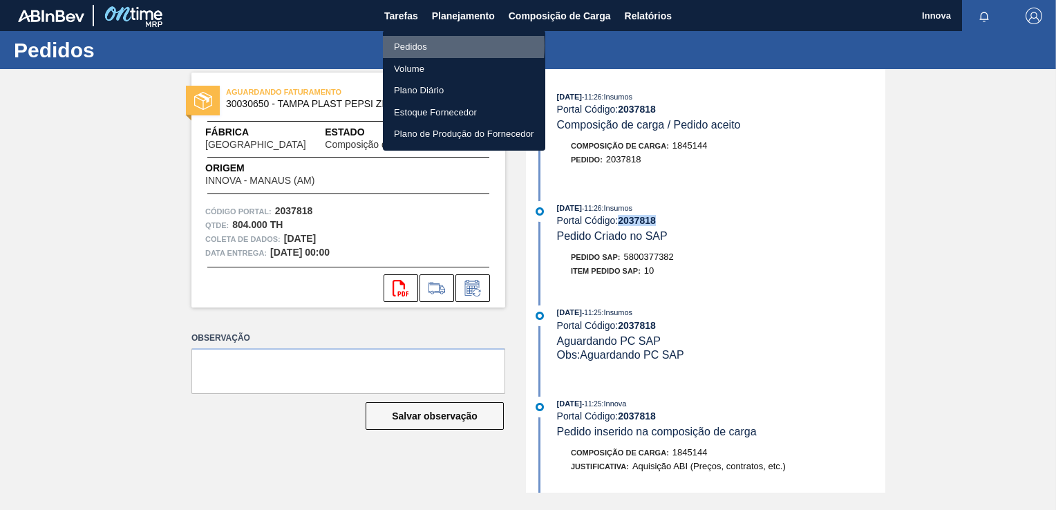
click at [401, 46] on li "Pedidos" at bounding box center [464, 47] width 162 height 22
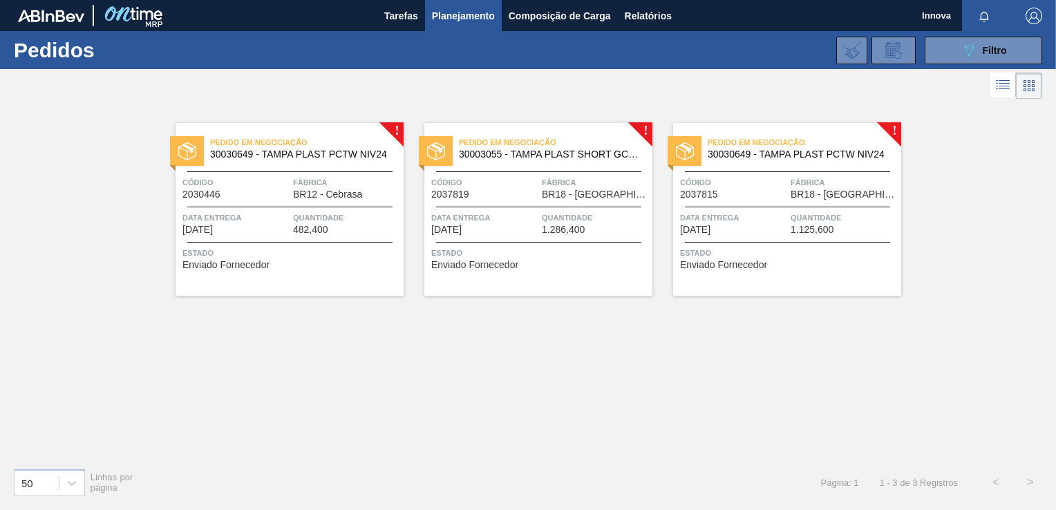
click at [666, 380] on div "! Pedido em Negociação 30030649 - TAMPA PLAST PCTW NIV24 Código 2030446 Fábrica…" at bounding box center [528, 279] width 1056 height 354
